Goal: Information Seeking & Learning: Learn about a topic

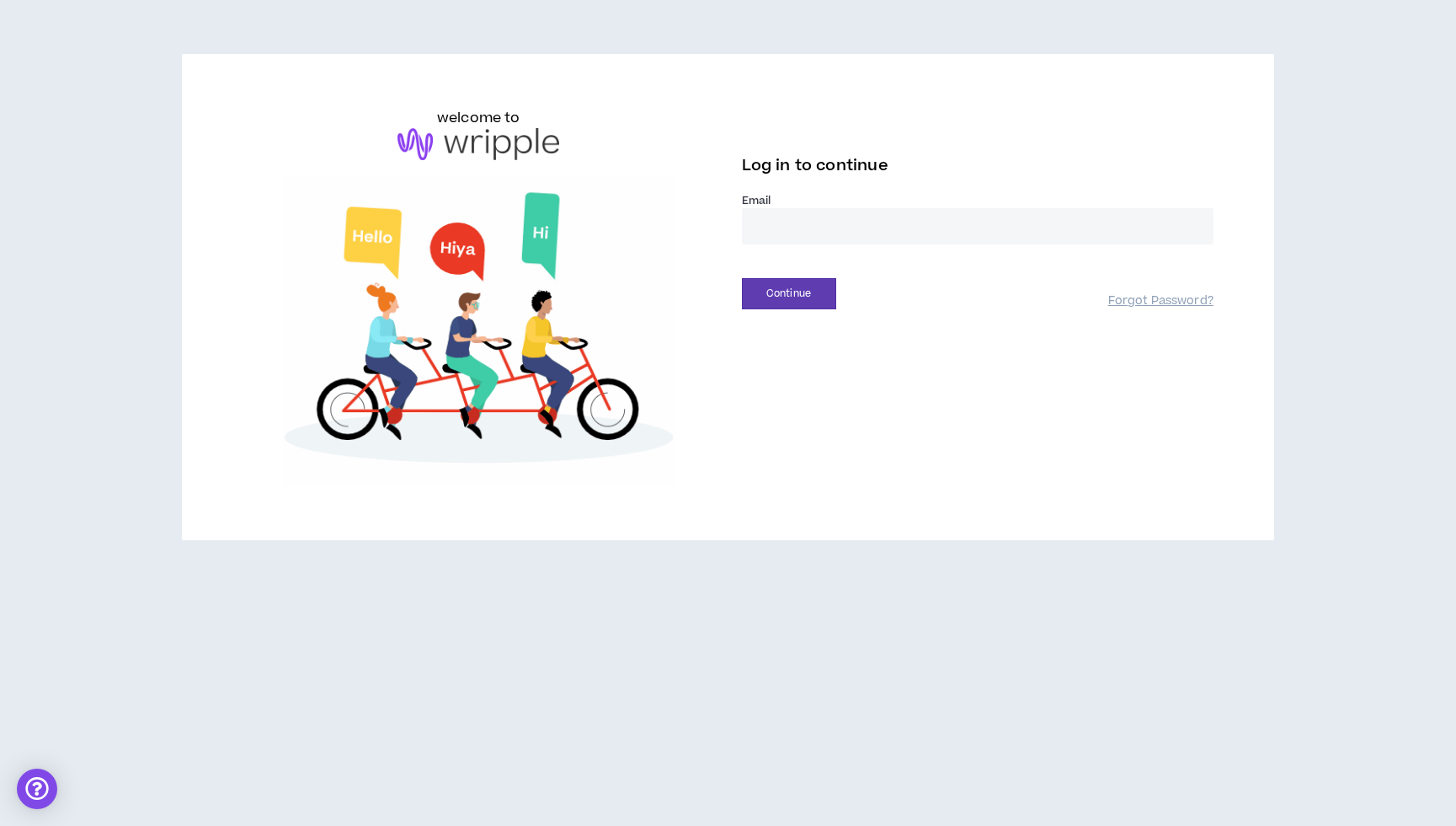
type input "**********"
click at [786, 304] on button "Continue" at bounding box center [789, 294] width 94 height 31
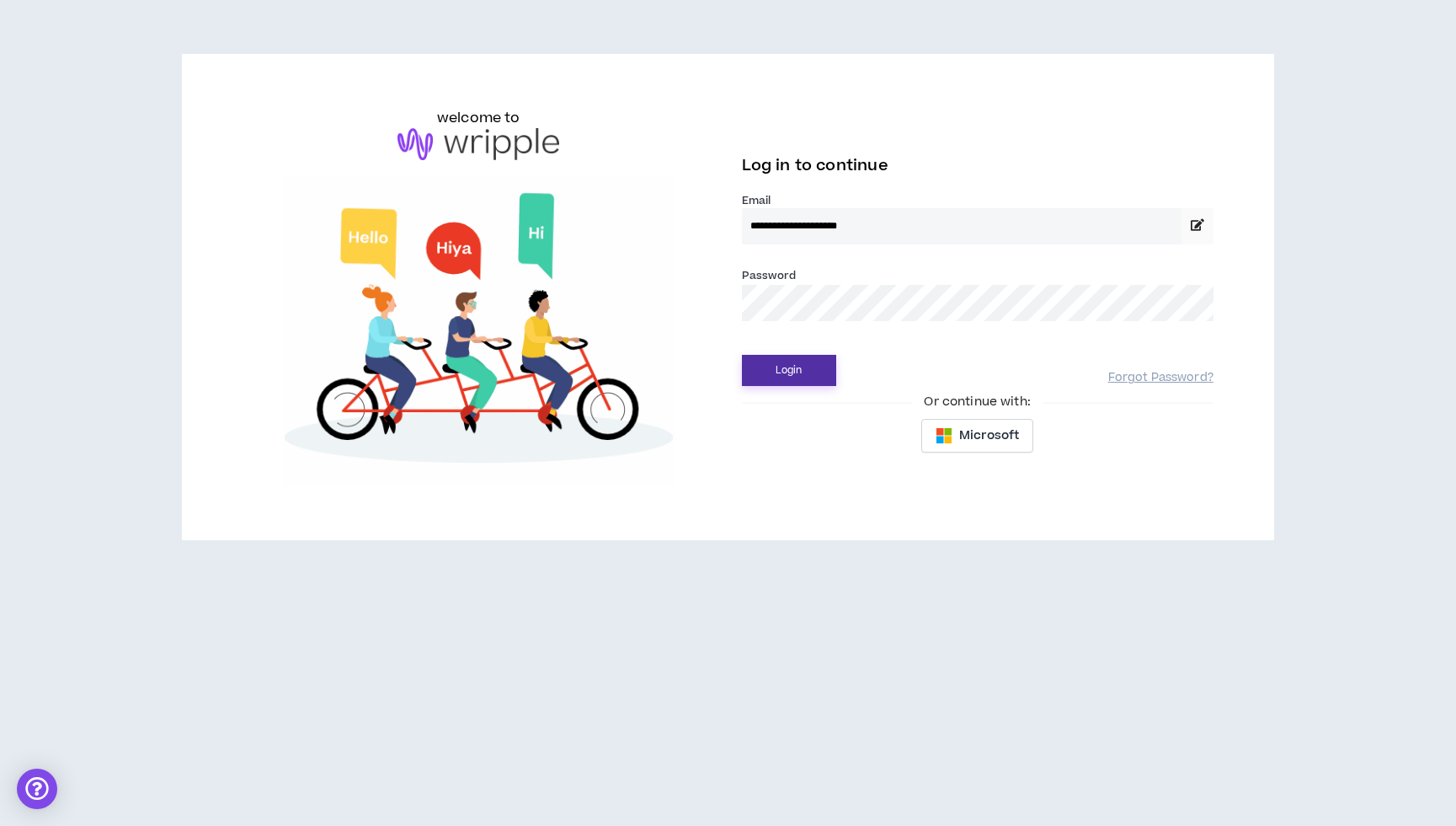
click at [789, 359] on button "Login" at bounding box center [789, 371] width 94 height 31
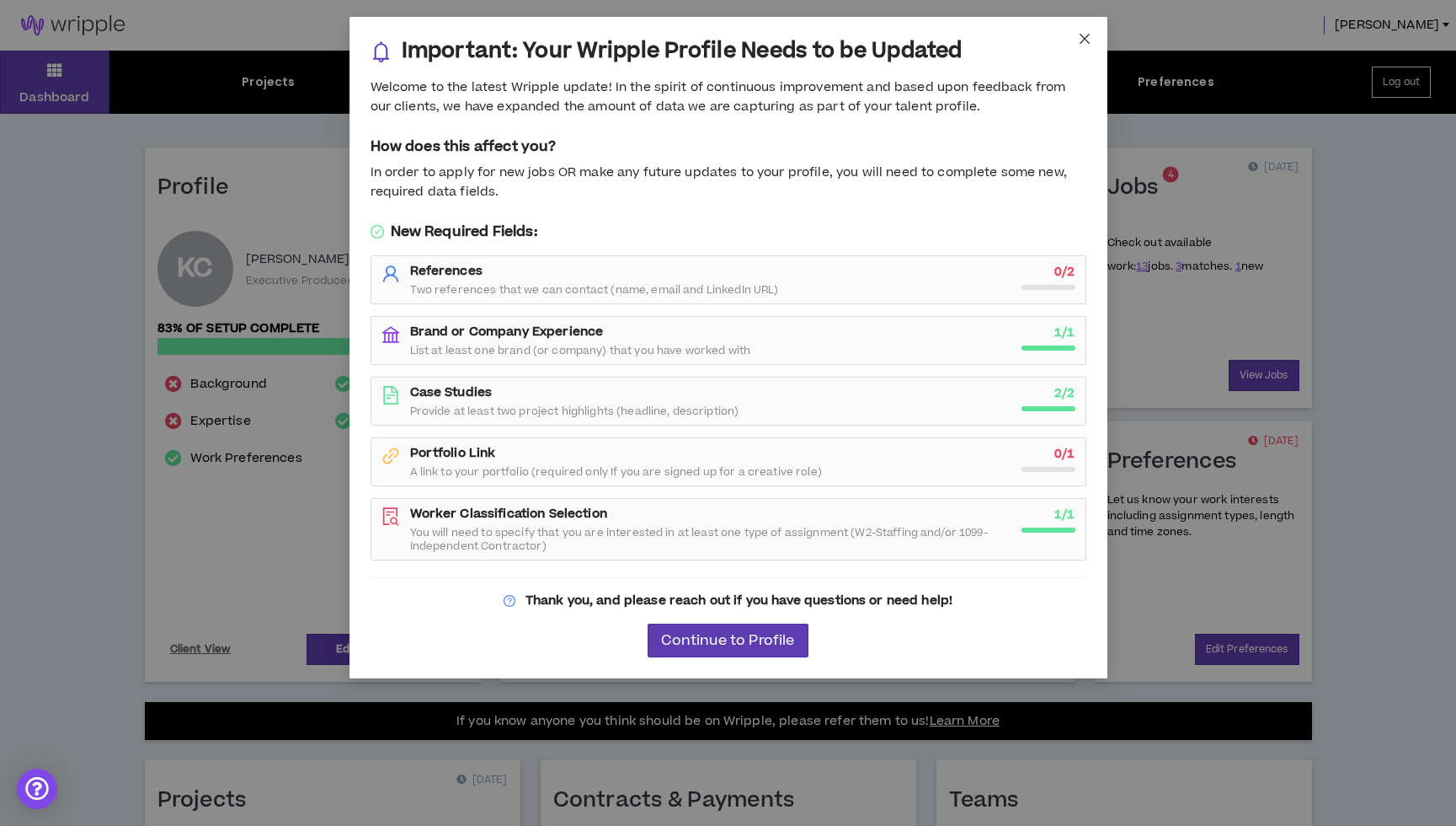
click at [1085, 30] on span "Close" at bounding box center [1085, 39] width 46 height 46
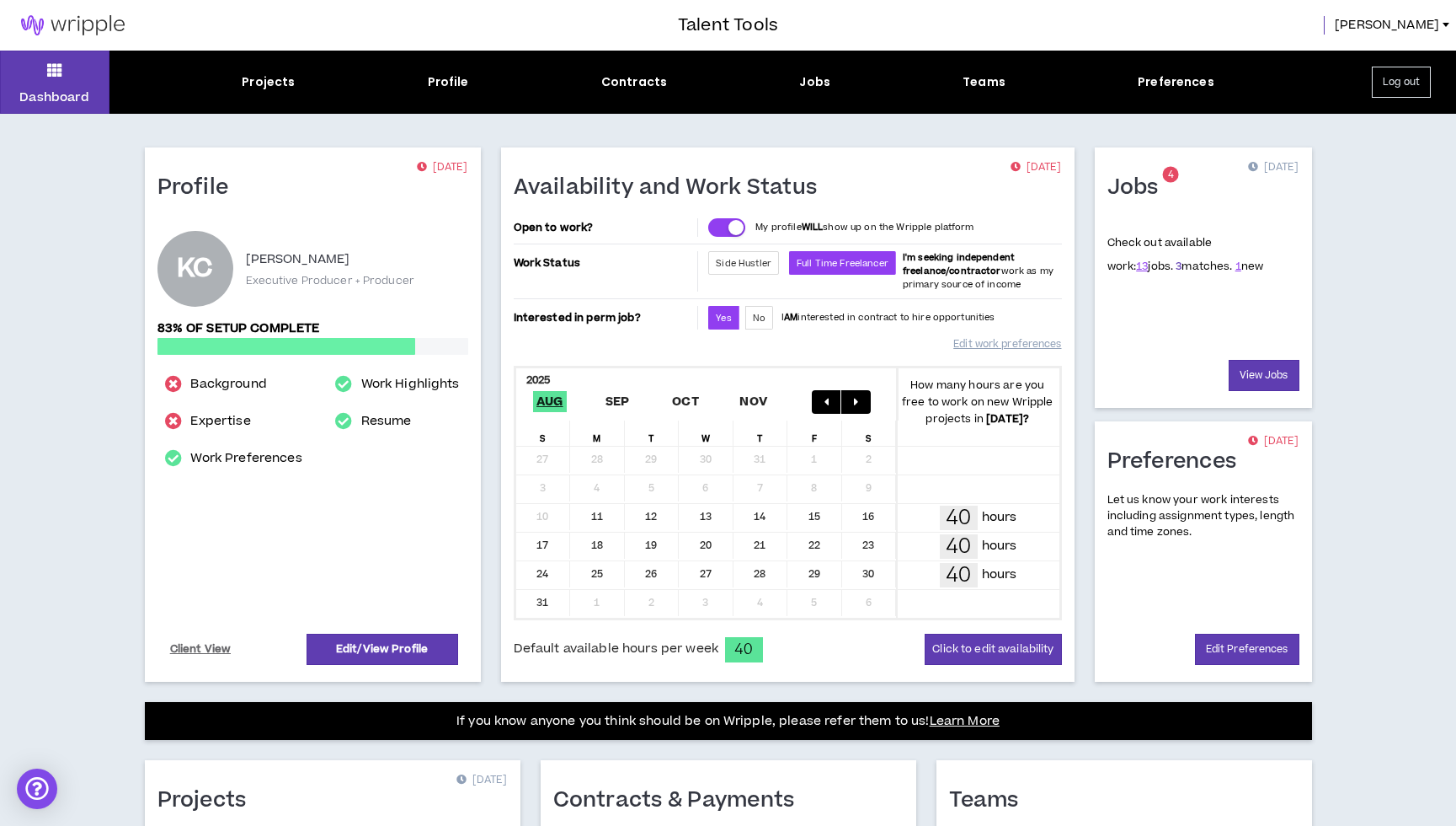
click at [1176, 267] on link "3" at bounding box center [1179, 266] width 6 height 16
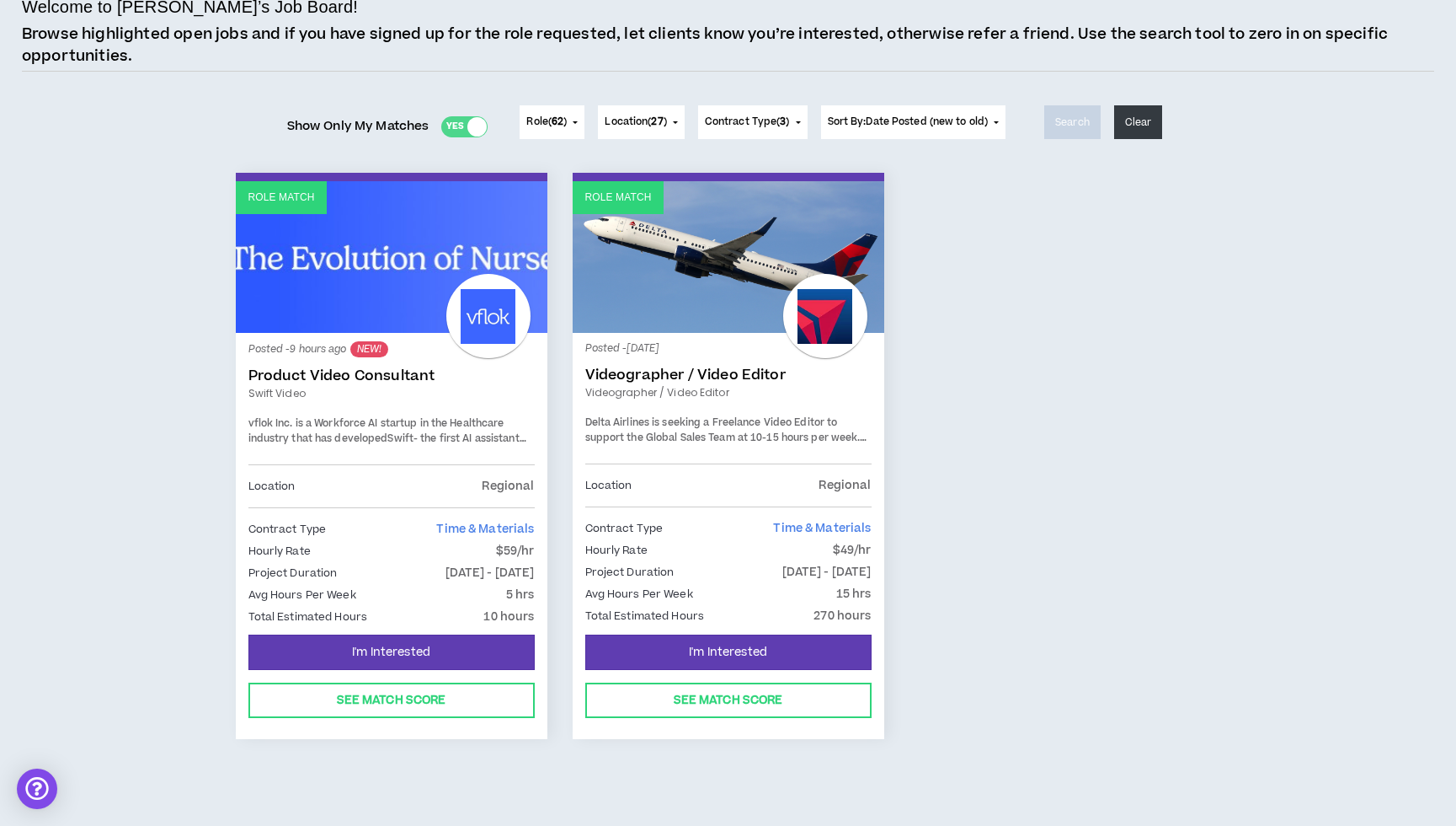
scroll to position [128, 0]
click at [364, 378] on link "Product Video Consultant" at bounding box center [392, 376] width 286 height 17
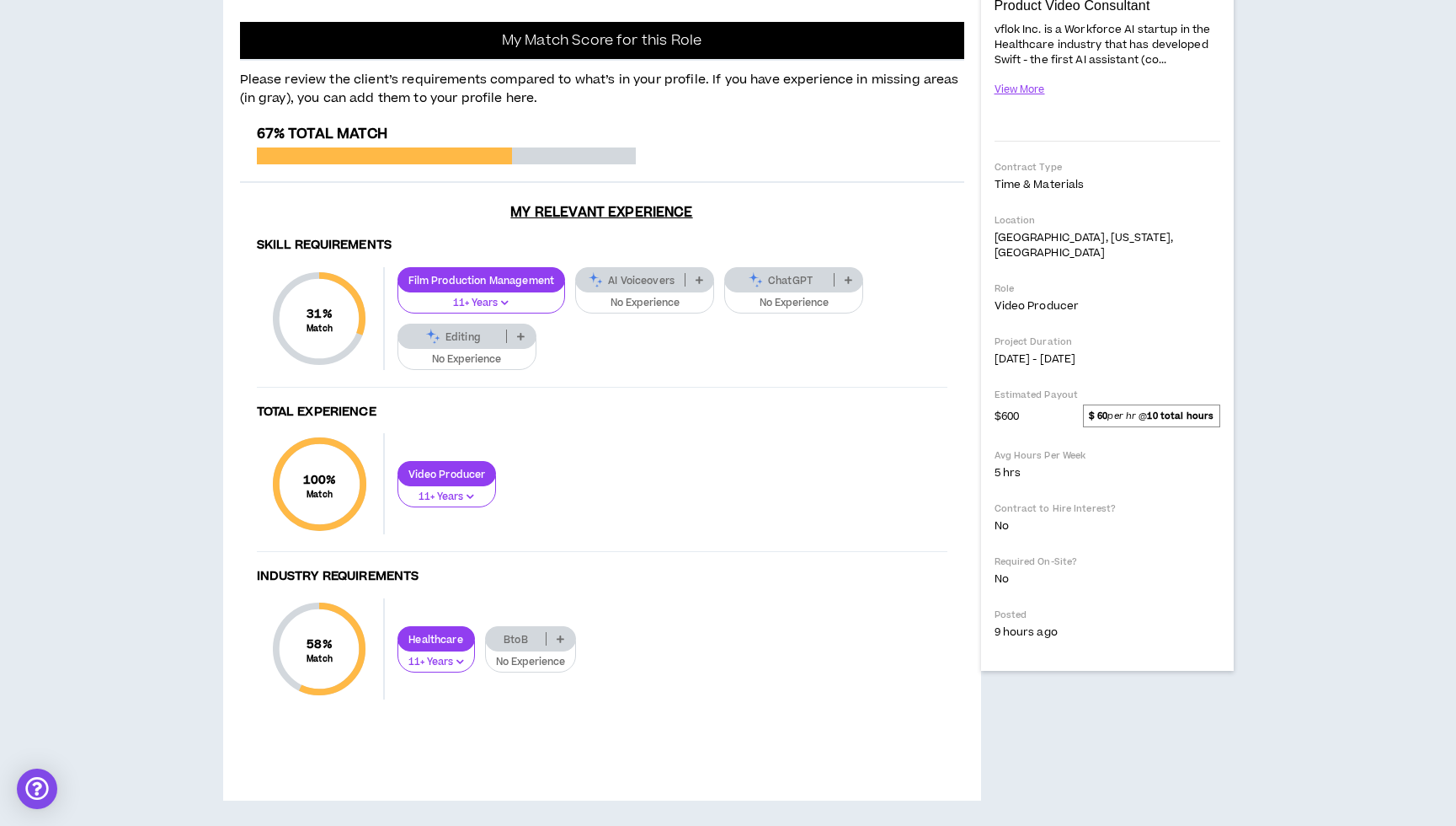
scroll to position [718, 0]
click at [798, 280] on p "ChatGPT" at bounding box center [780, 280] width 108 height 13
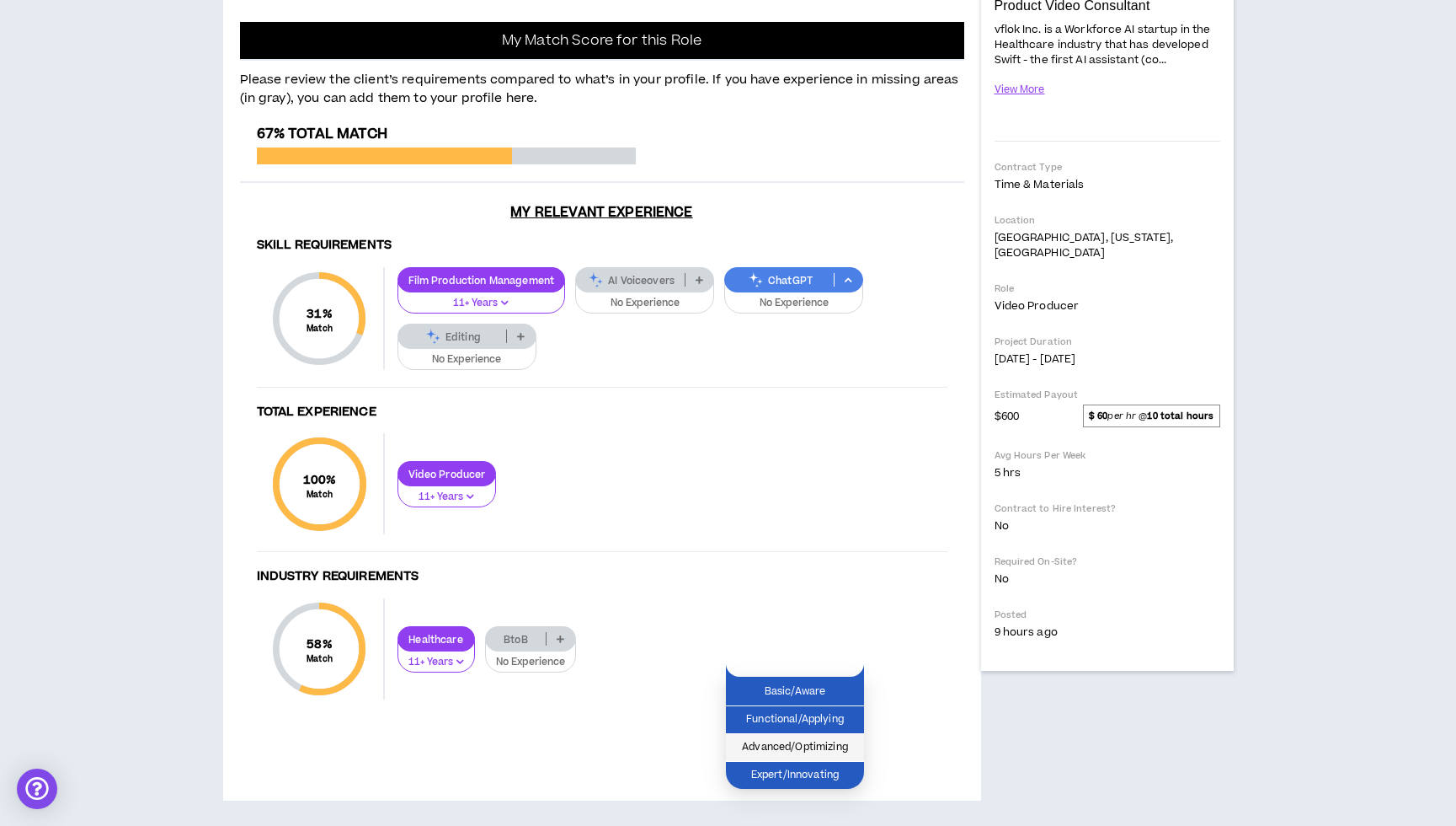
click at [791, 738] on span "Advanced/Optimizing" at bounding box center [795, 747] width 118 height 18
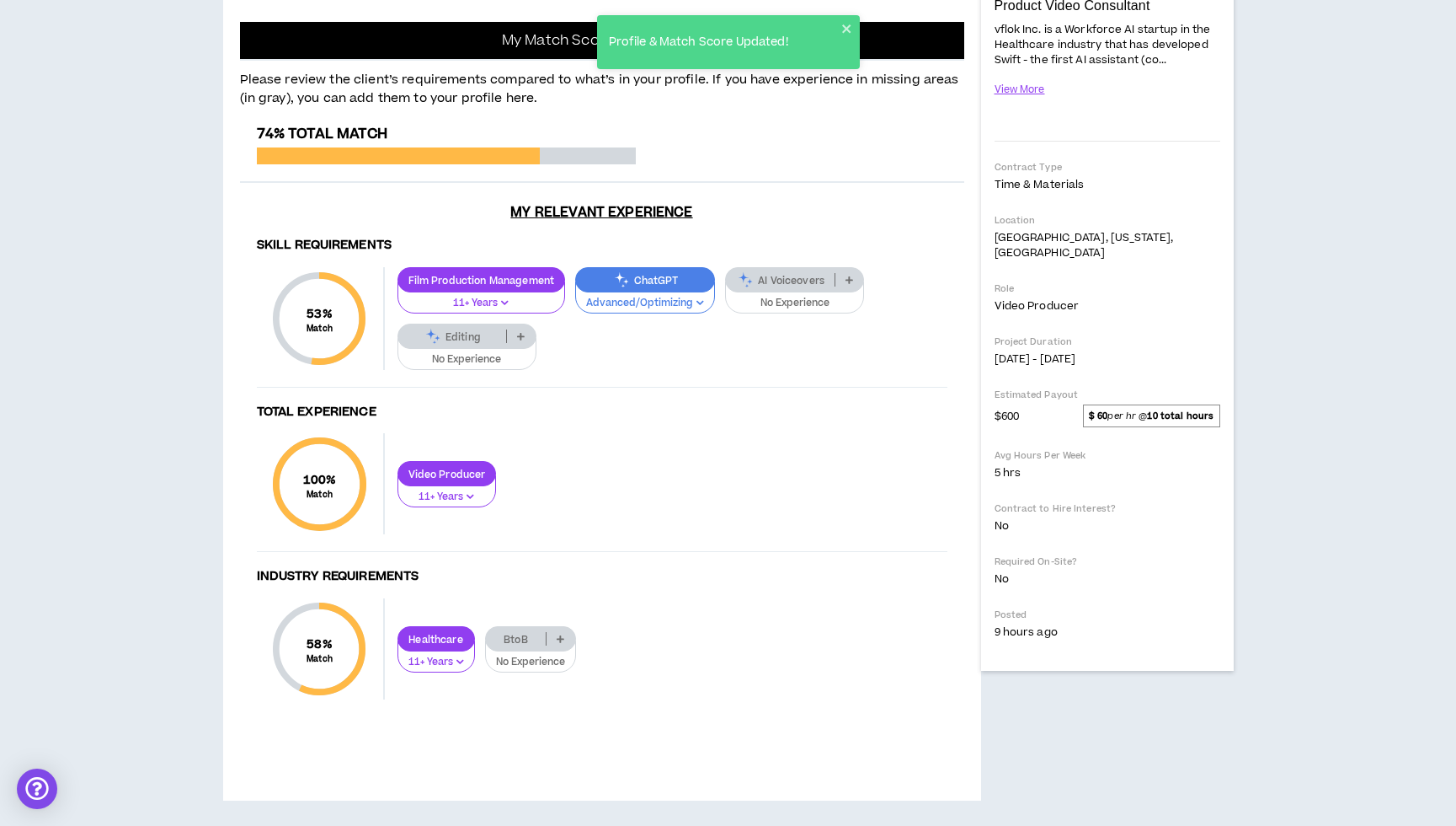
click at [674, 306] on p "Advanced/Optimizing" at bounding box center [645, 303] width 118 height 16
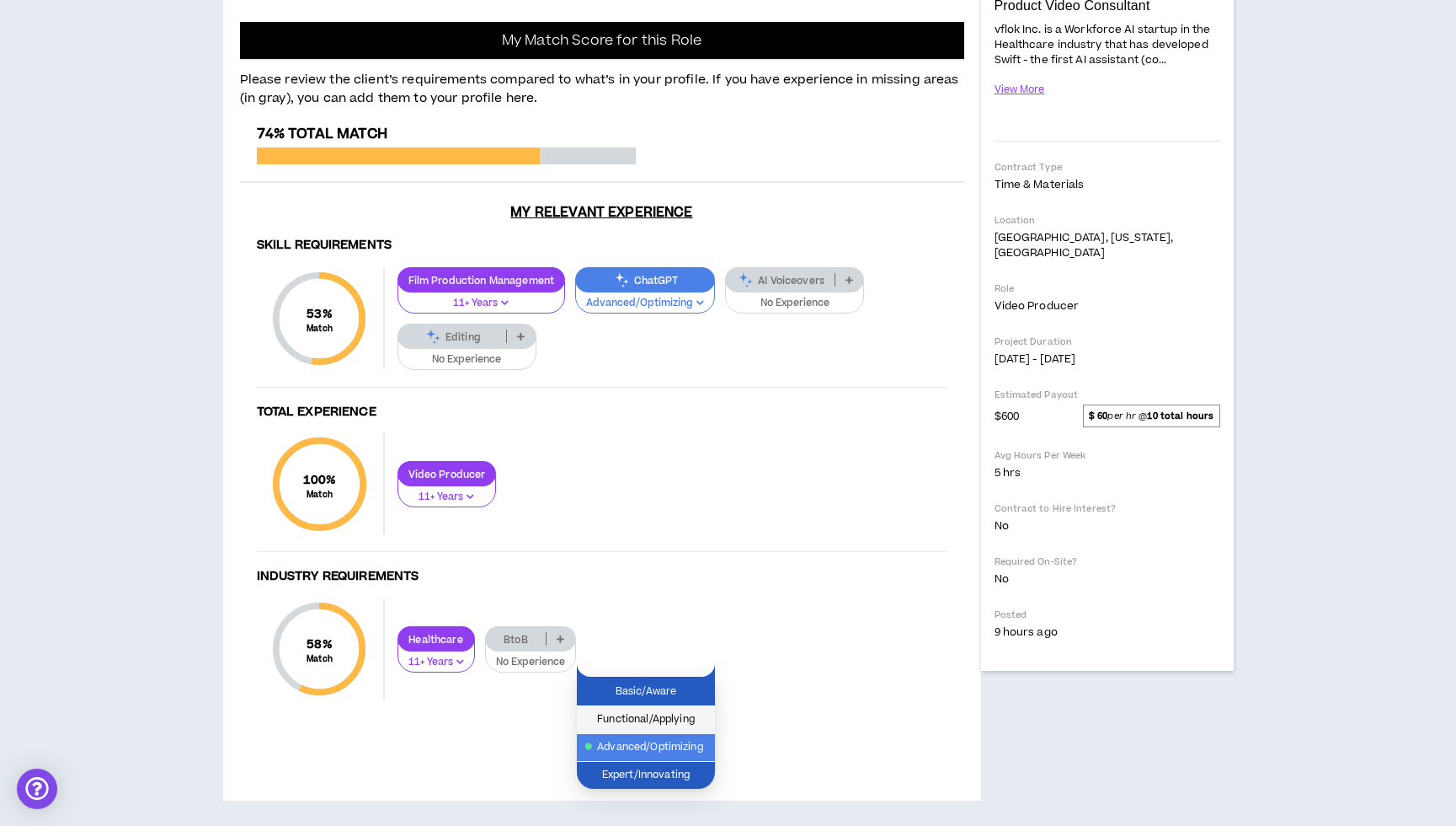
click at [673, 710] on span "Functional/Applying" at bounding box center [646, 720] width 118 height 18
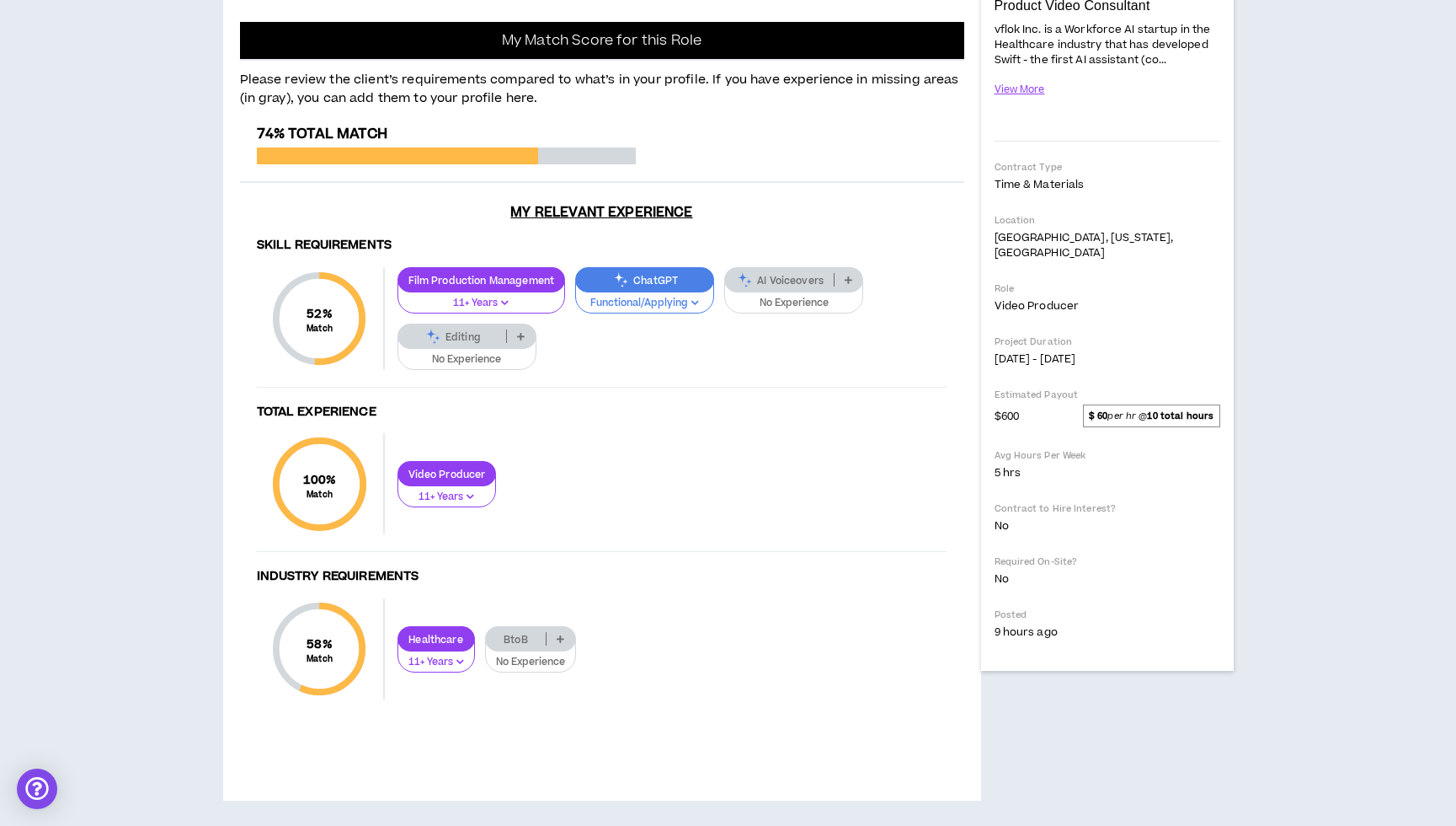
click at [795, 279] on p "AI Voiceovers" at bounding box center [780, 280] width 108 height 13
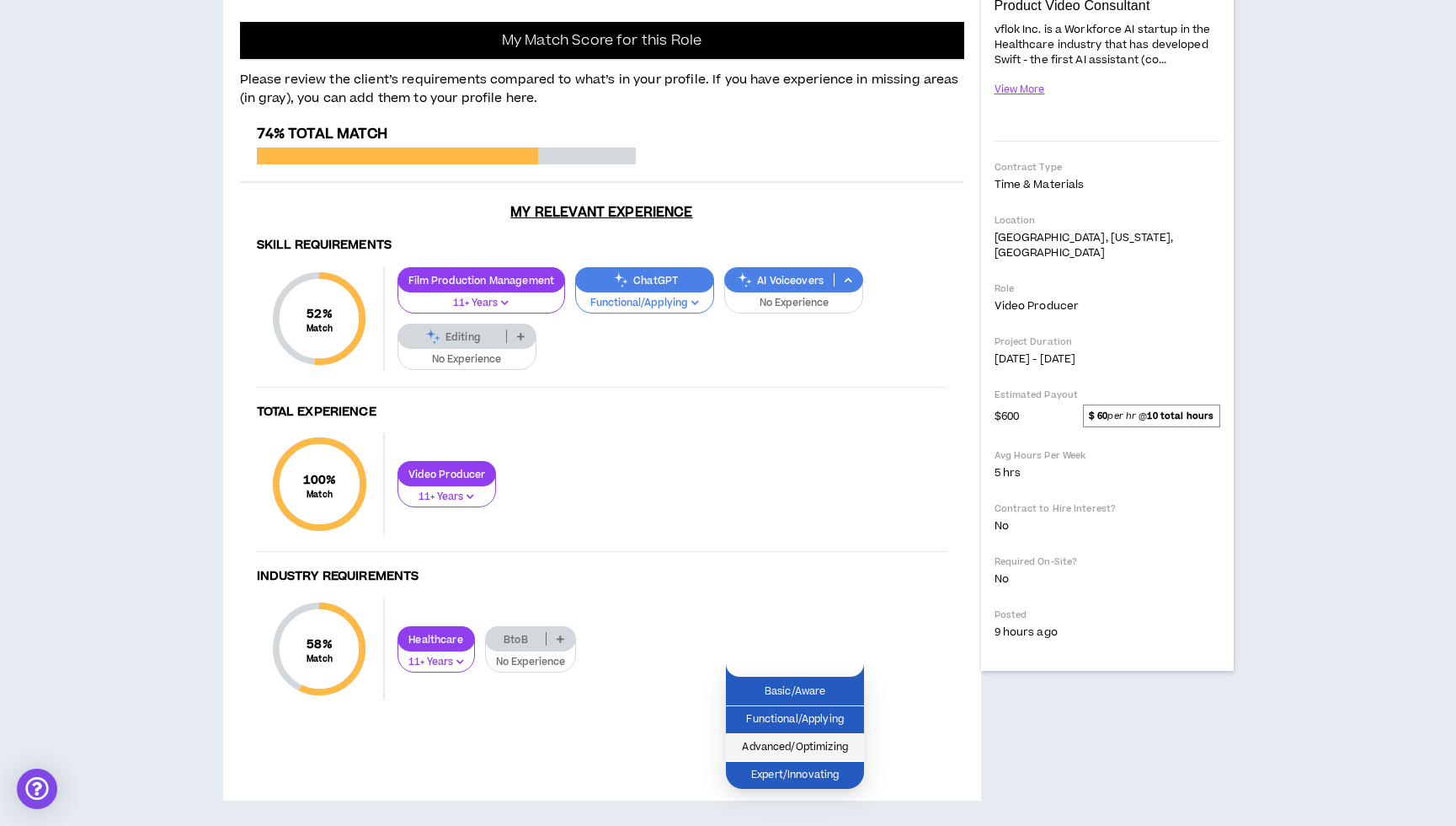
click at [792, 738] on span "Advanced/Optimizing" at bounding box center [795, 747] width 118 height 18
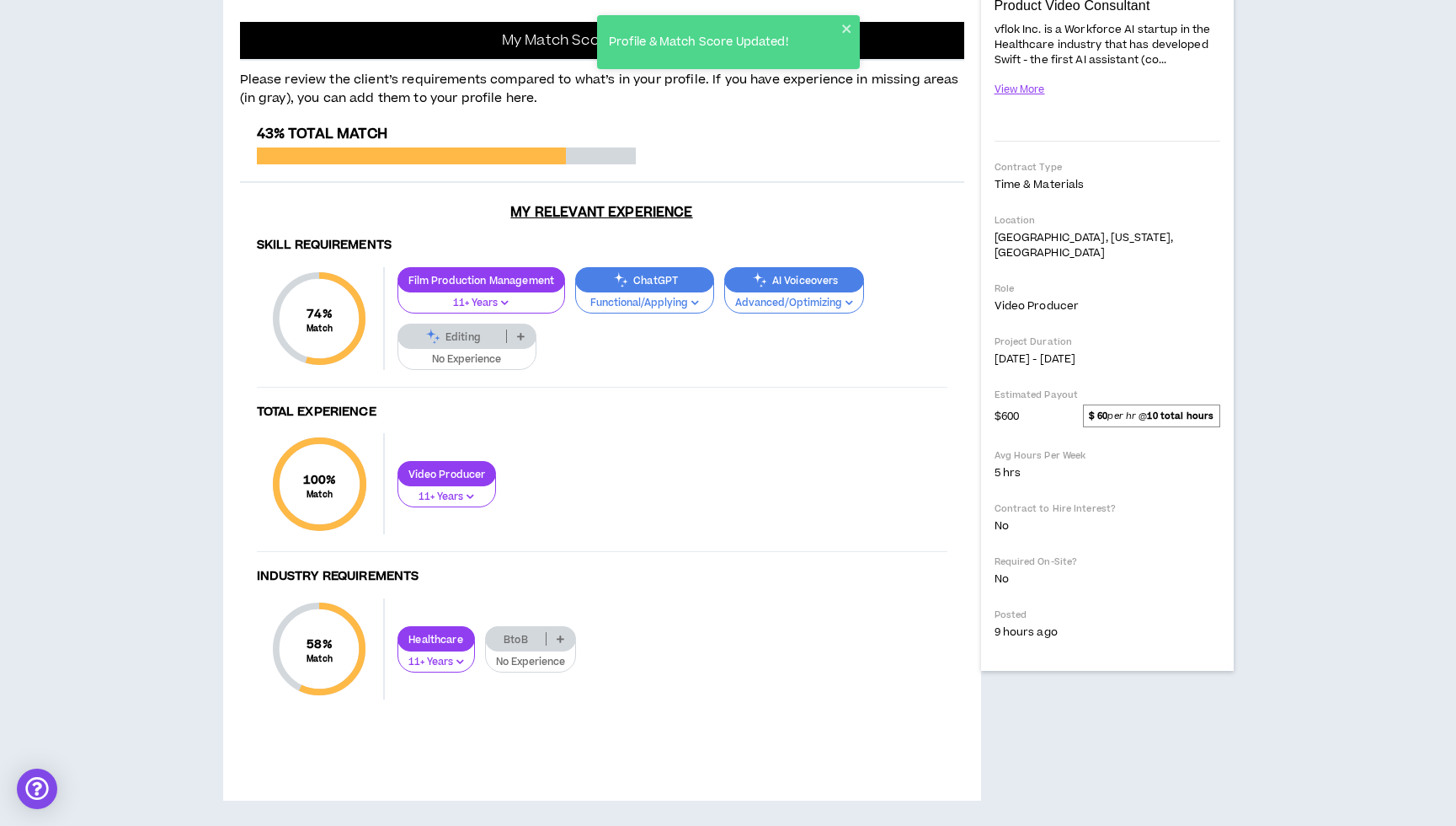
click at [488, 349] on div "Editing" at bounding box center [466, 337] width 139 height 26
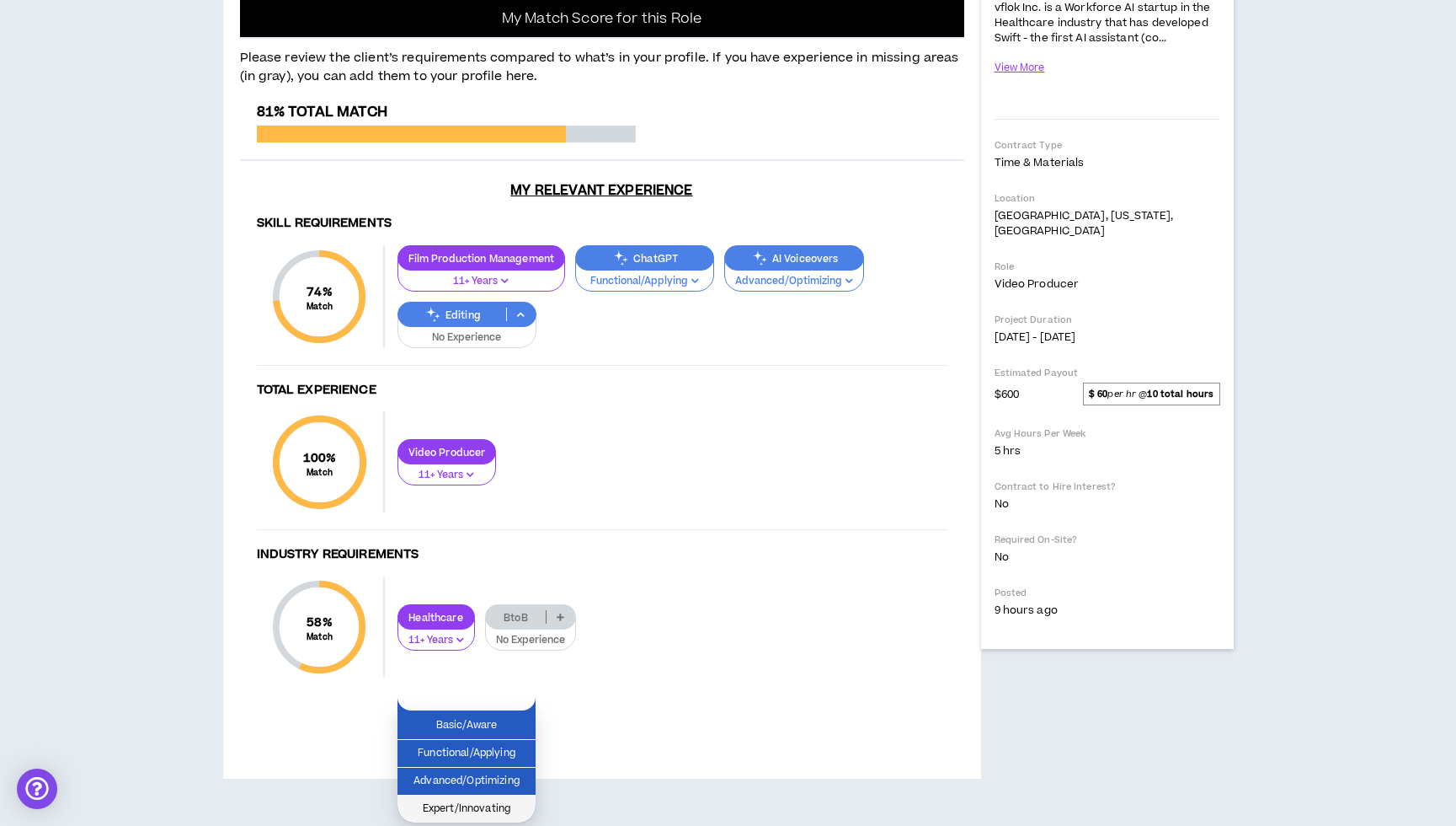
click at [490, 799] on span "Expert/Innovating" at bounding box center [466, 809] width 118 height 18
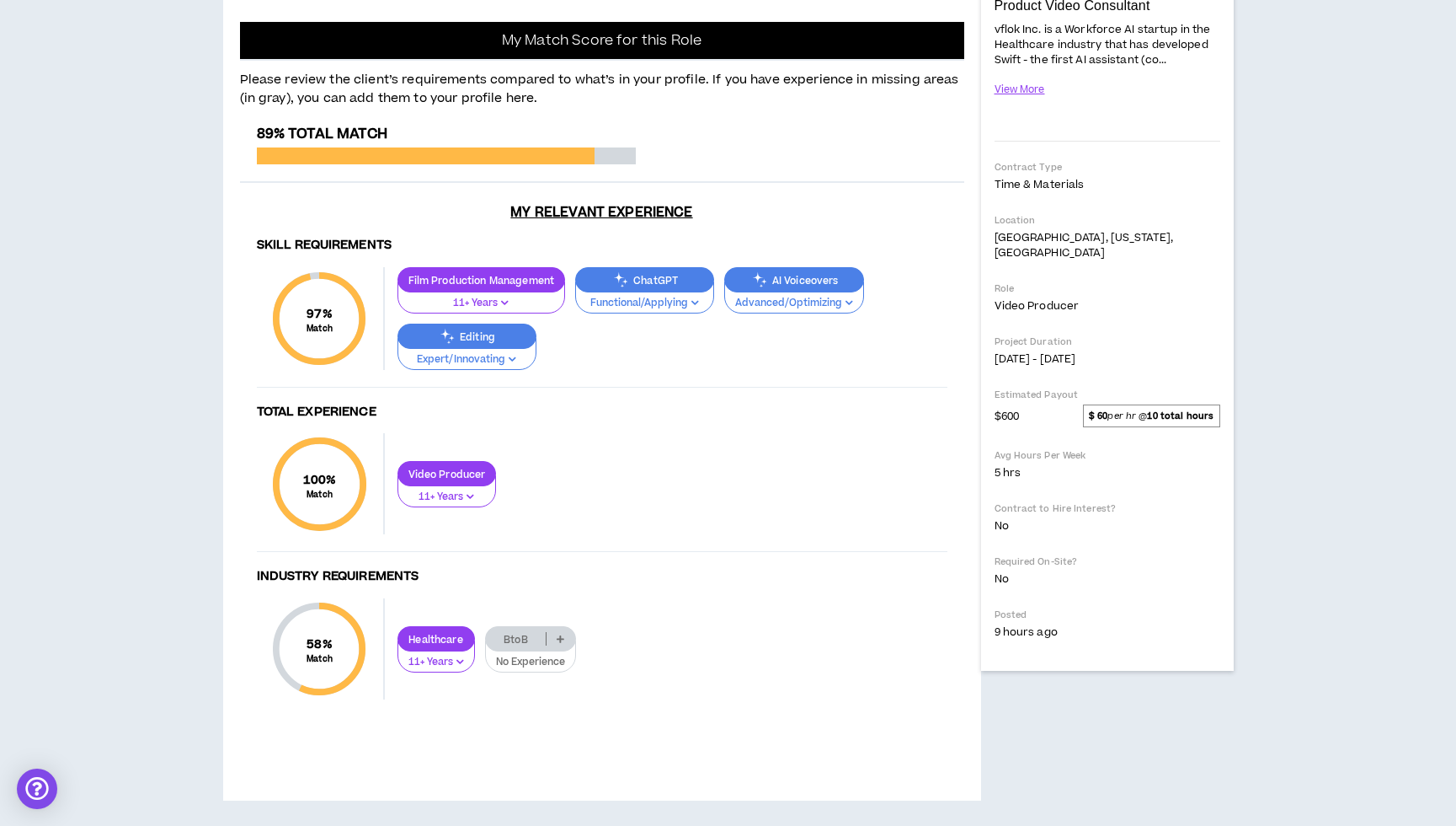
click at [541, 662] on p "No Experience" at bounding box center [530, 662] width 69 height 16
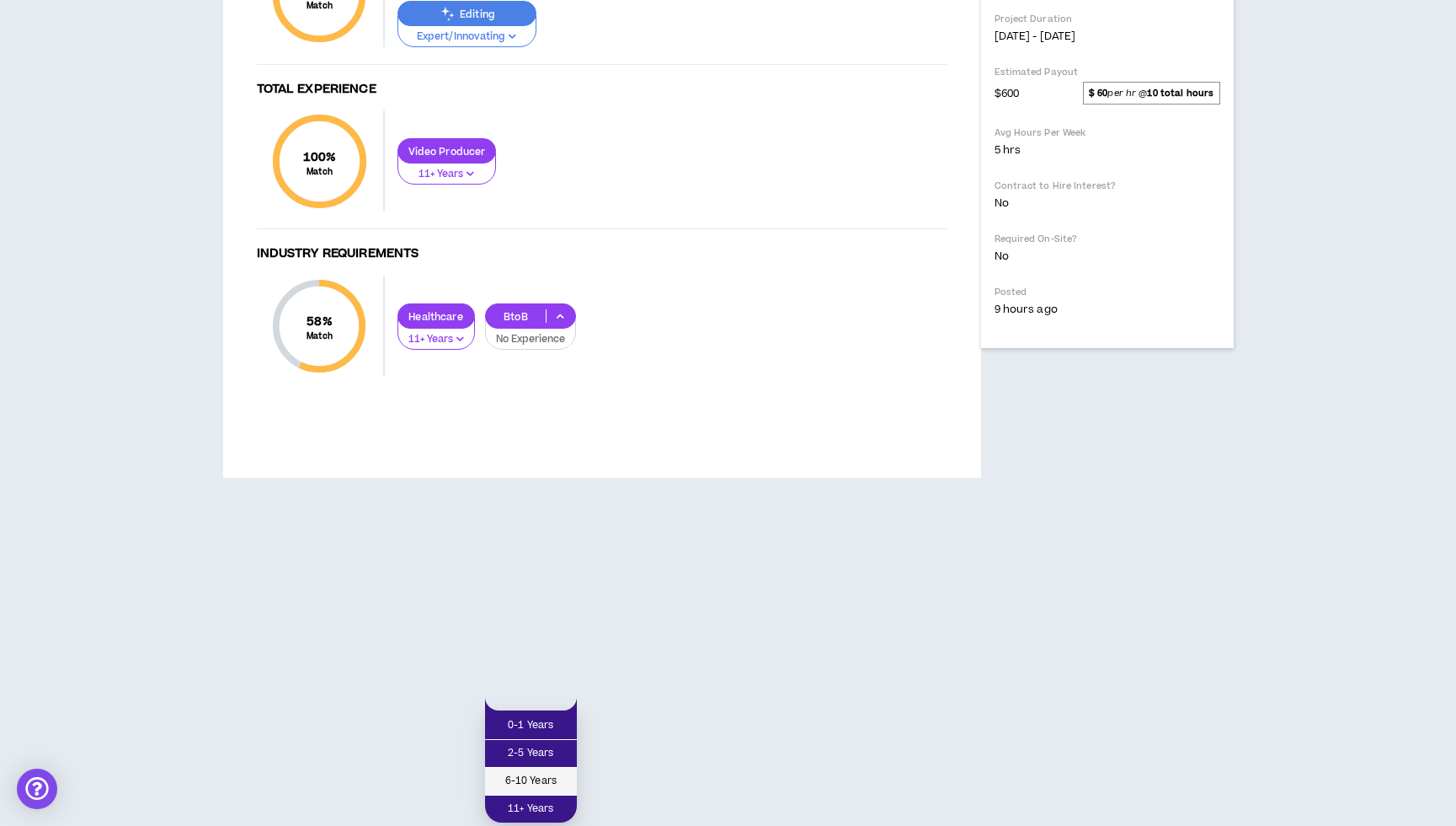
click at [536, 772] on span "6-10 Years" at bounding box center [531, 781] width 72 height 18
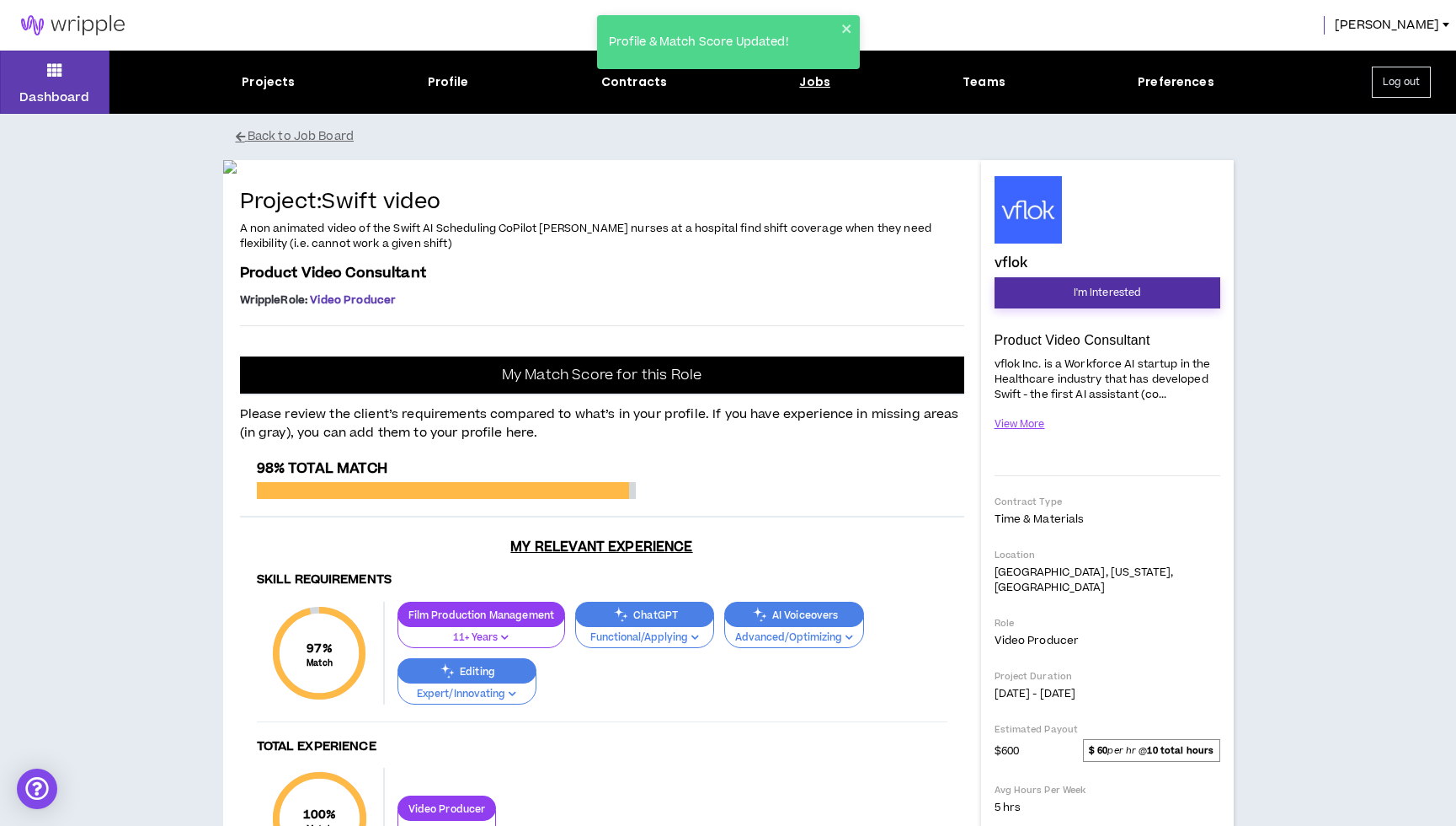
scroll to position [0, 0]
click at [1028, 422] on button "View More" at bounding box center [1020, 424] width 51 height 29
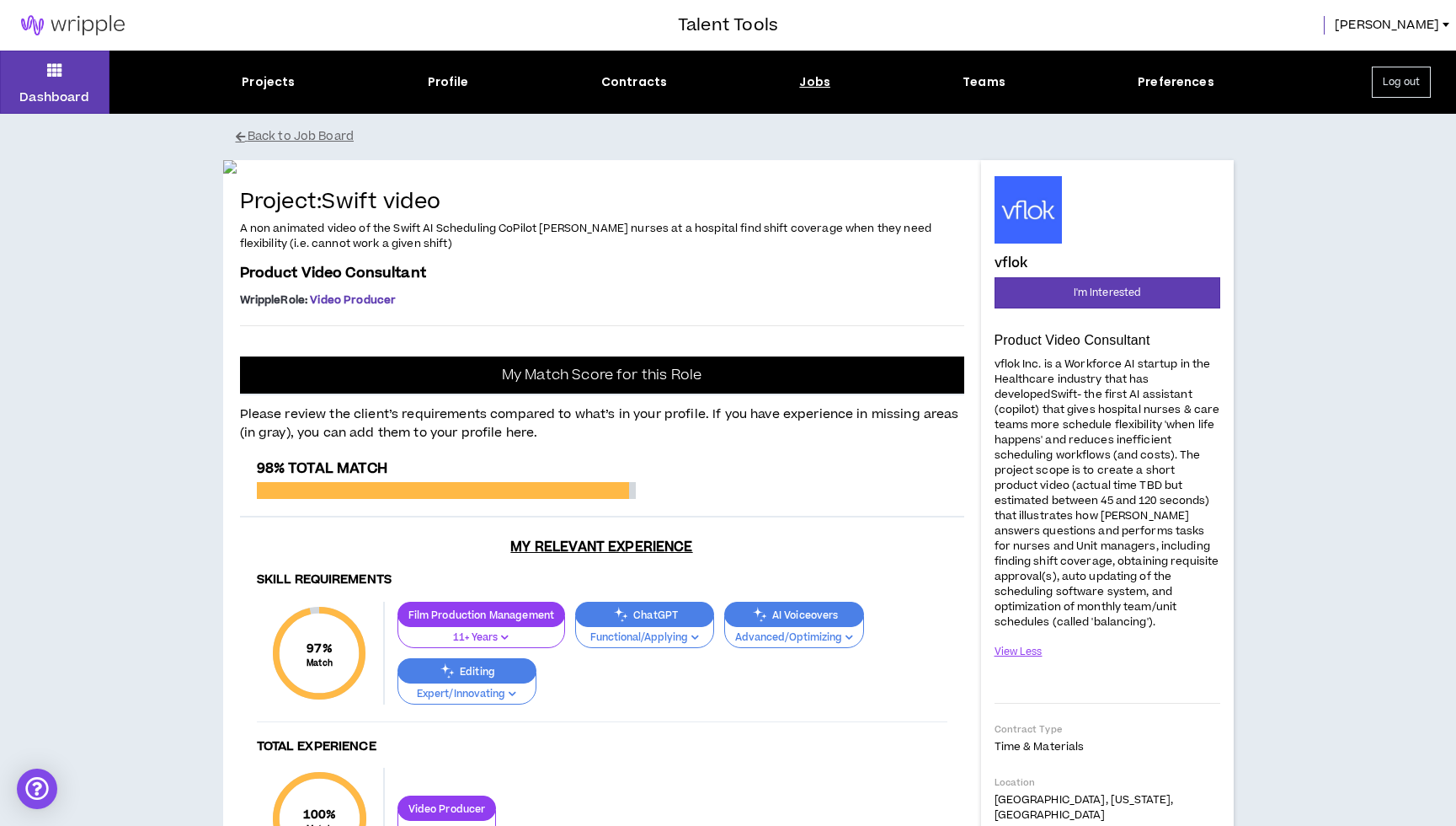
click at [1403, 78] on button "Log out" at bounding box center [1402, 83] width 59 height 31
